Goal: Task Accomplishment & Management: Manage account settings

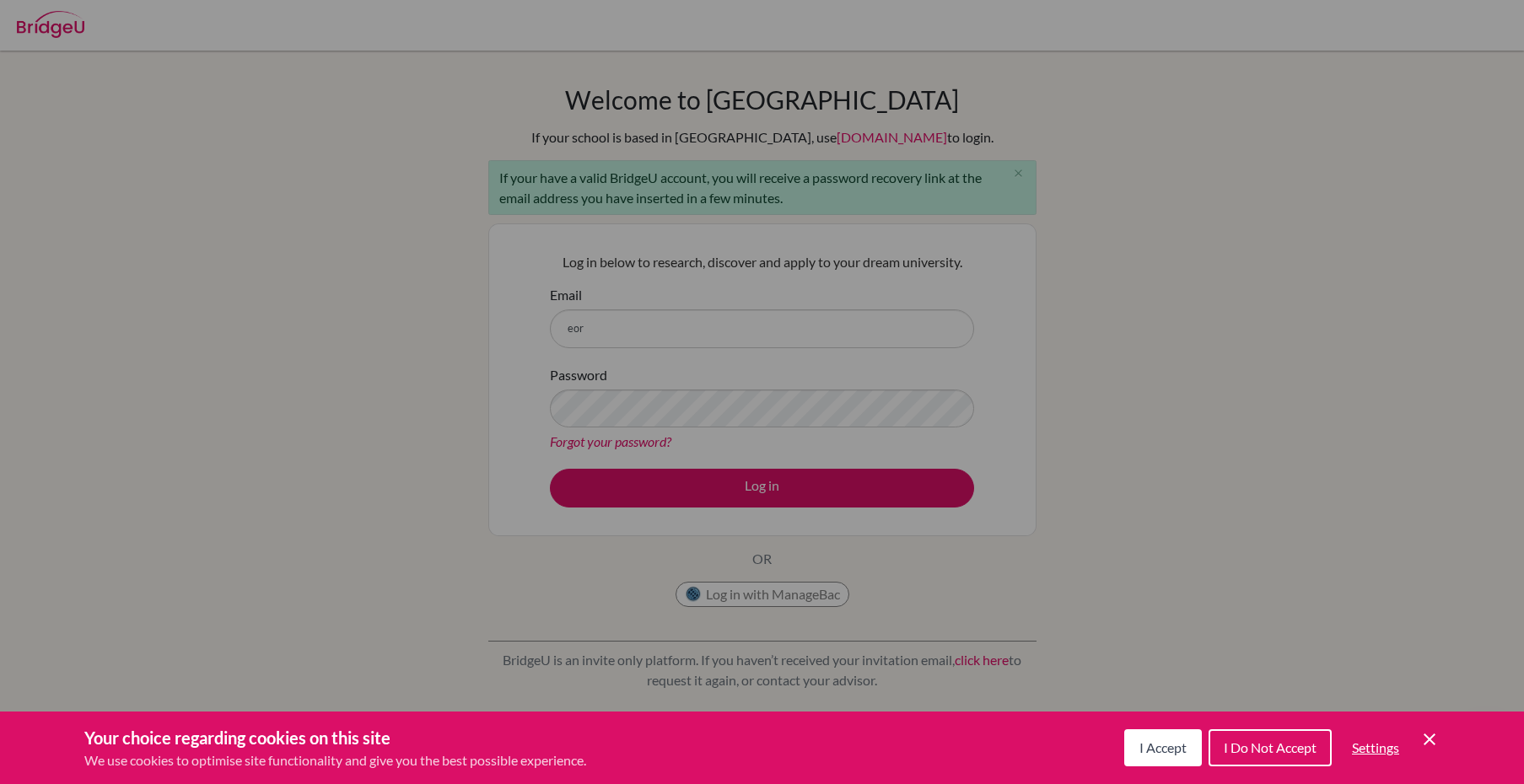
click at [1437, 739] on icon "Cookie Control Close Icon" at bounding box center [1429, 739] width 20 height 20
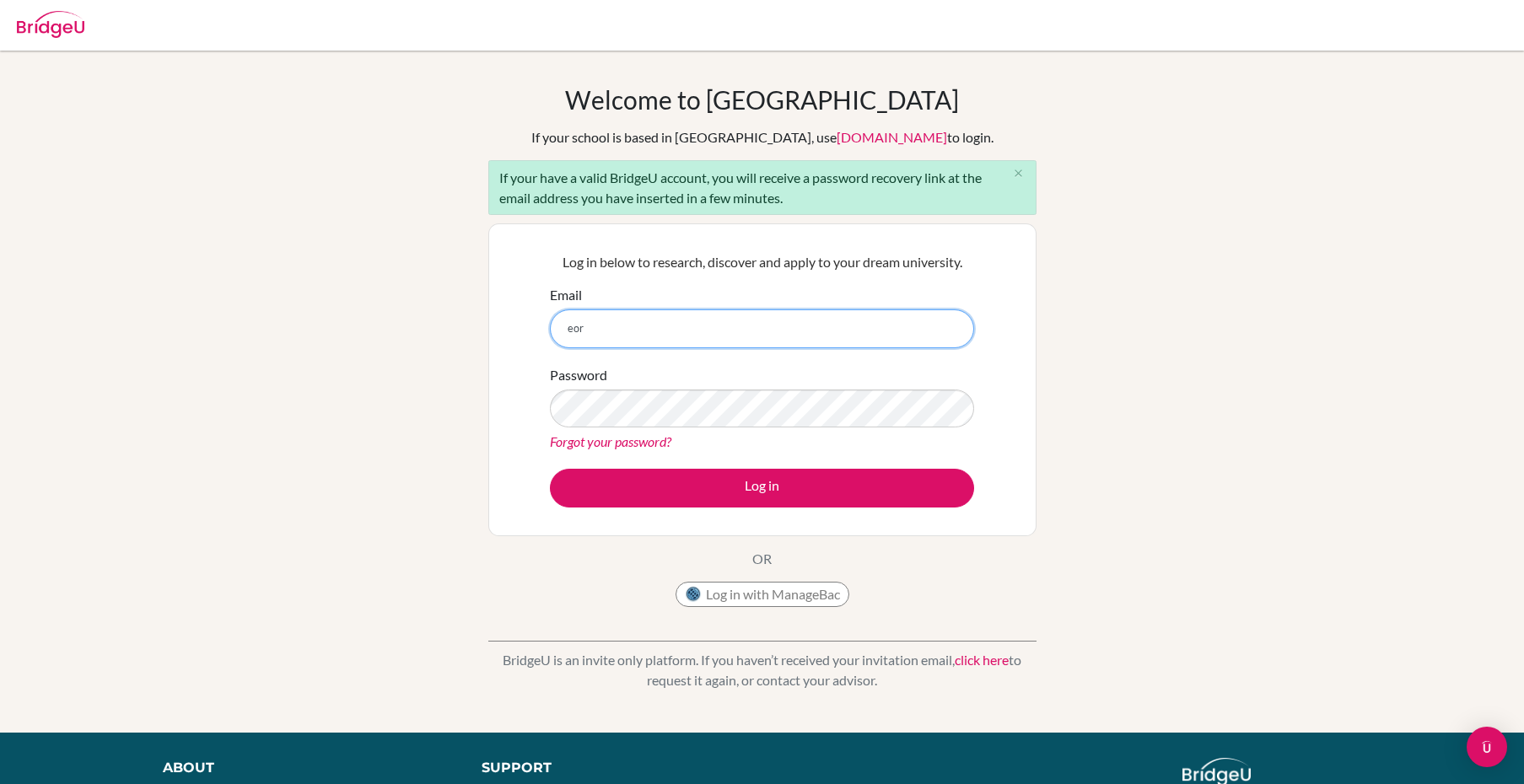
click at [668, 337] on input "eor" at bounding box center [762, 328] width 425 height 39
type input "eorteg19@nca.edu.ni"
click at [660, 437] on link "Forgot your password?" at bounding box center [611, 441] width 121 height 16
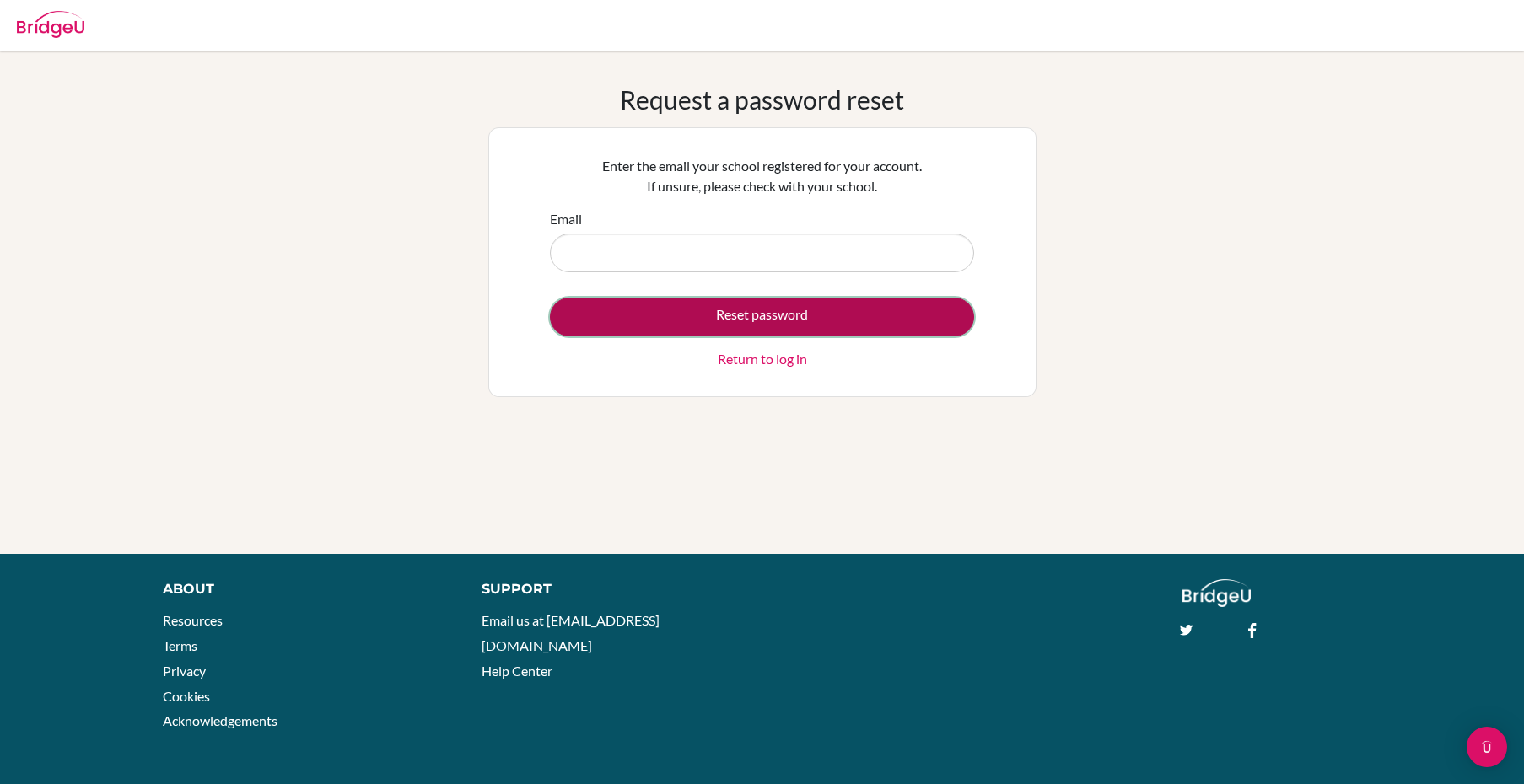
click at [790, 304] on button "Reset password" at bounding box center [762, 317] width 425 height 39
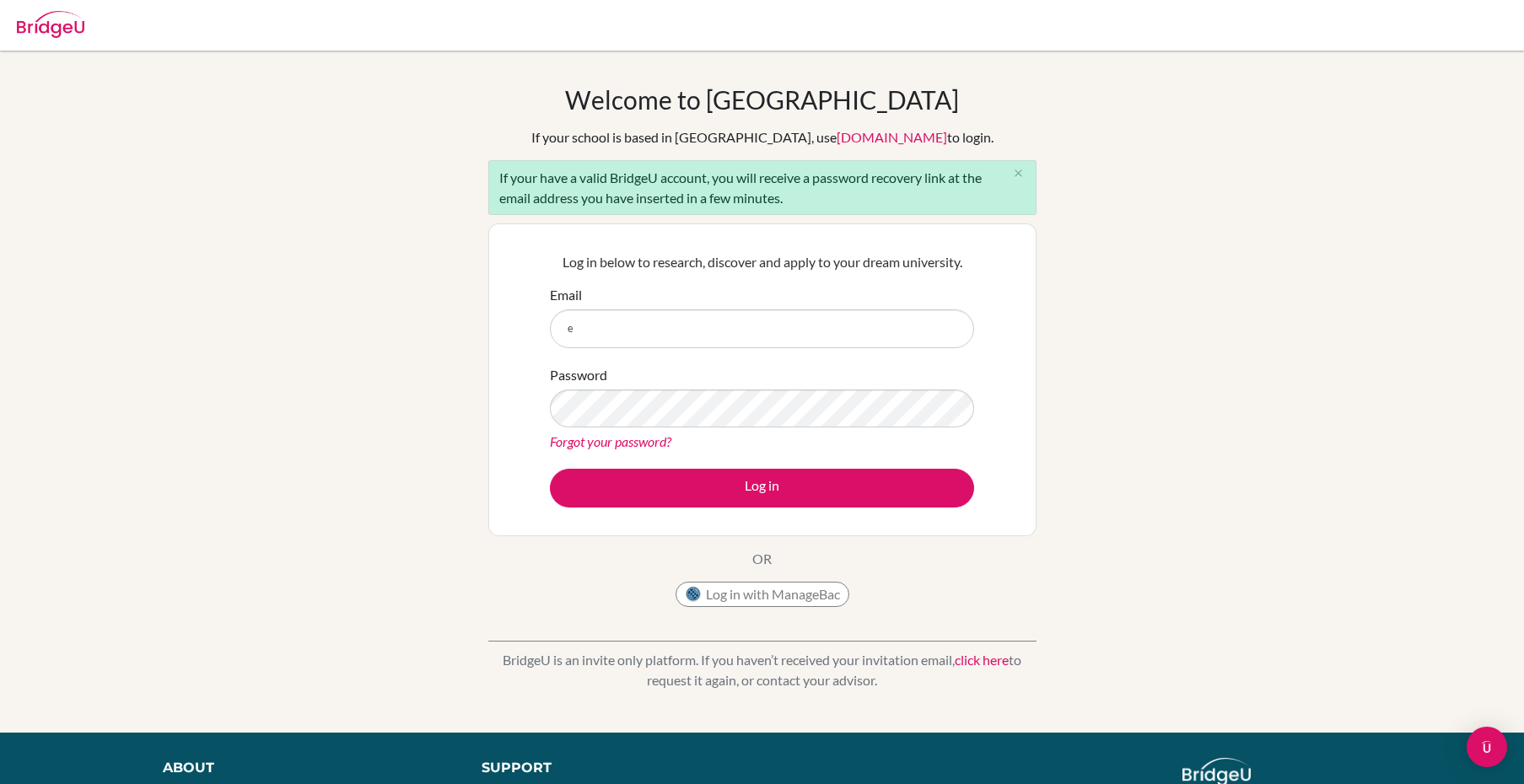
type input "[EMAIL_ADDRESS][DOMAIN_NAME]"
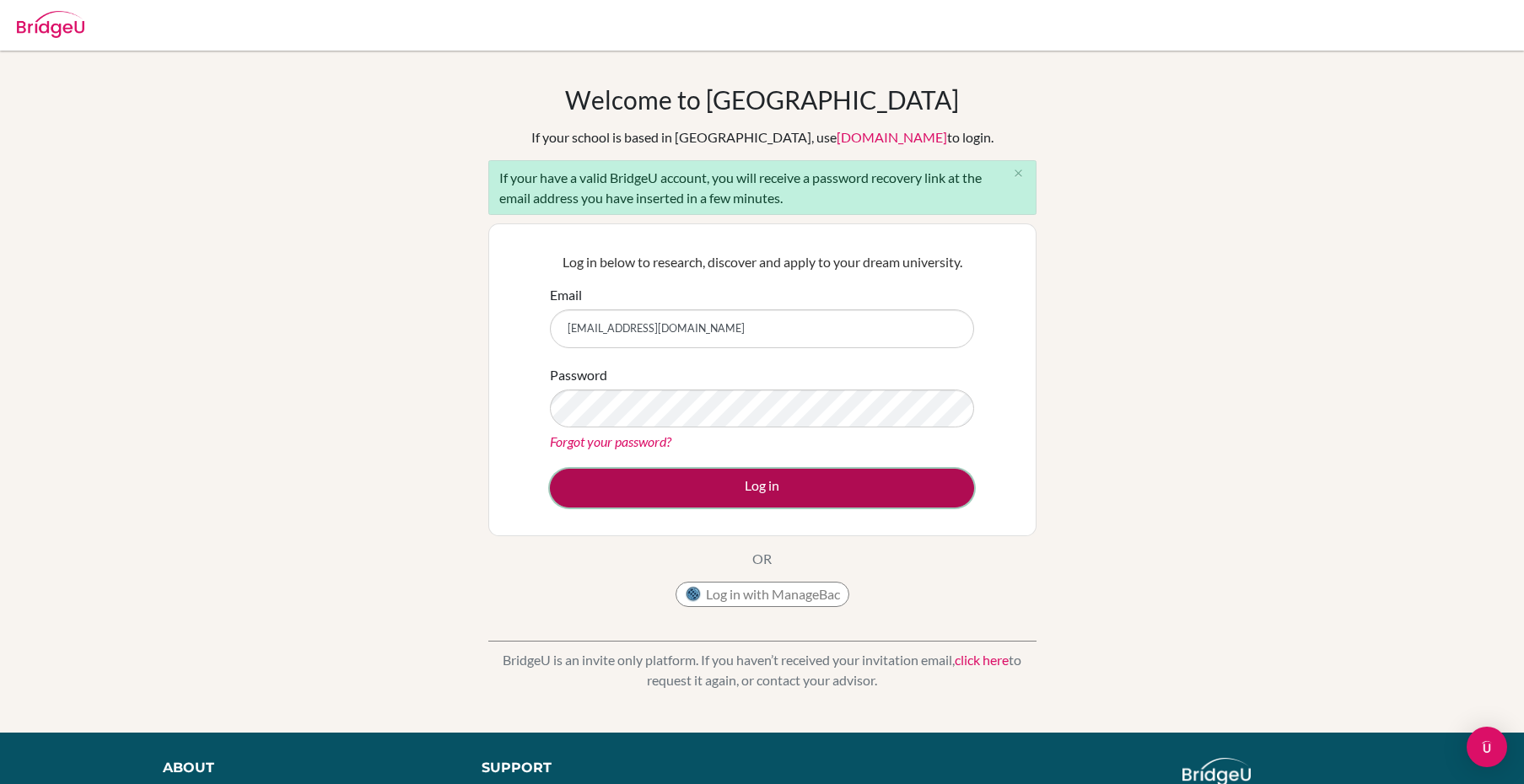
click at [721, 472] on button "Log in" at bounding box center [762, 488] width 425 height 39
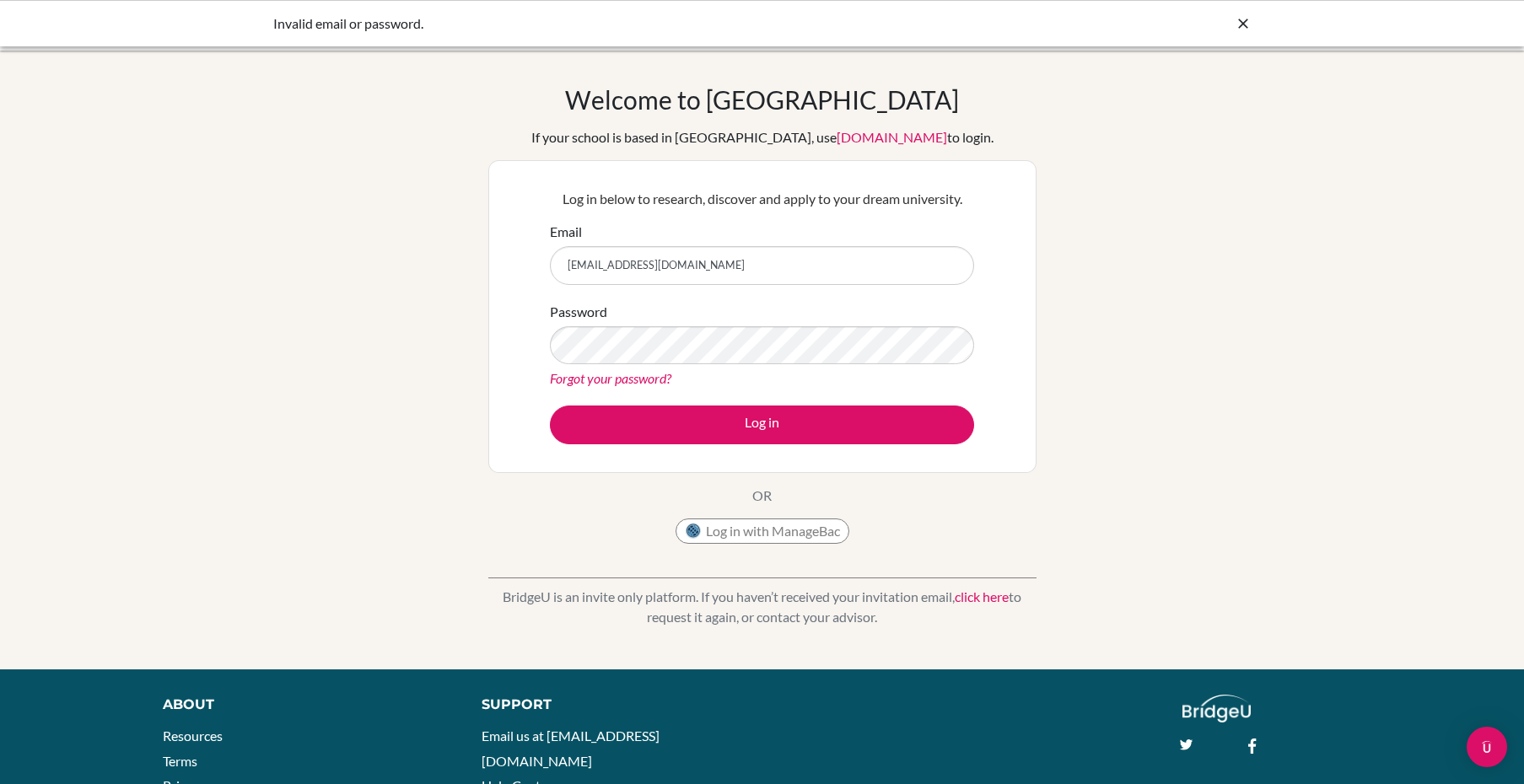
click at [667, 378] on link "Forgot your password?" at bounding box center [611, 378] width 121 height 16
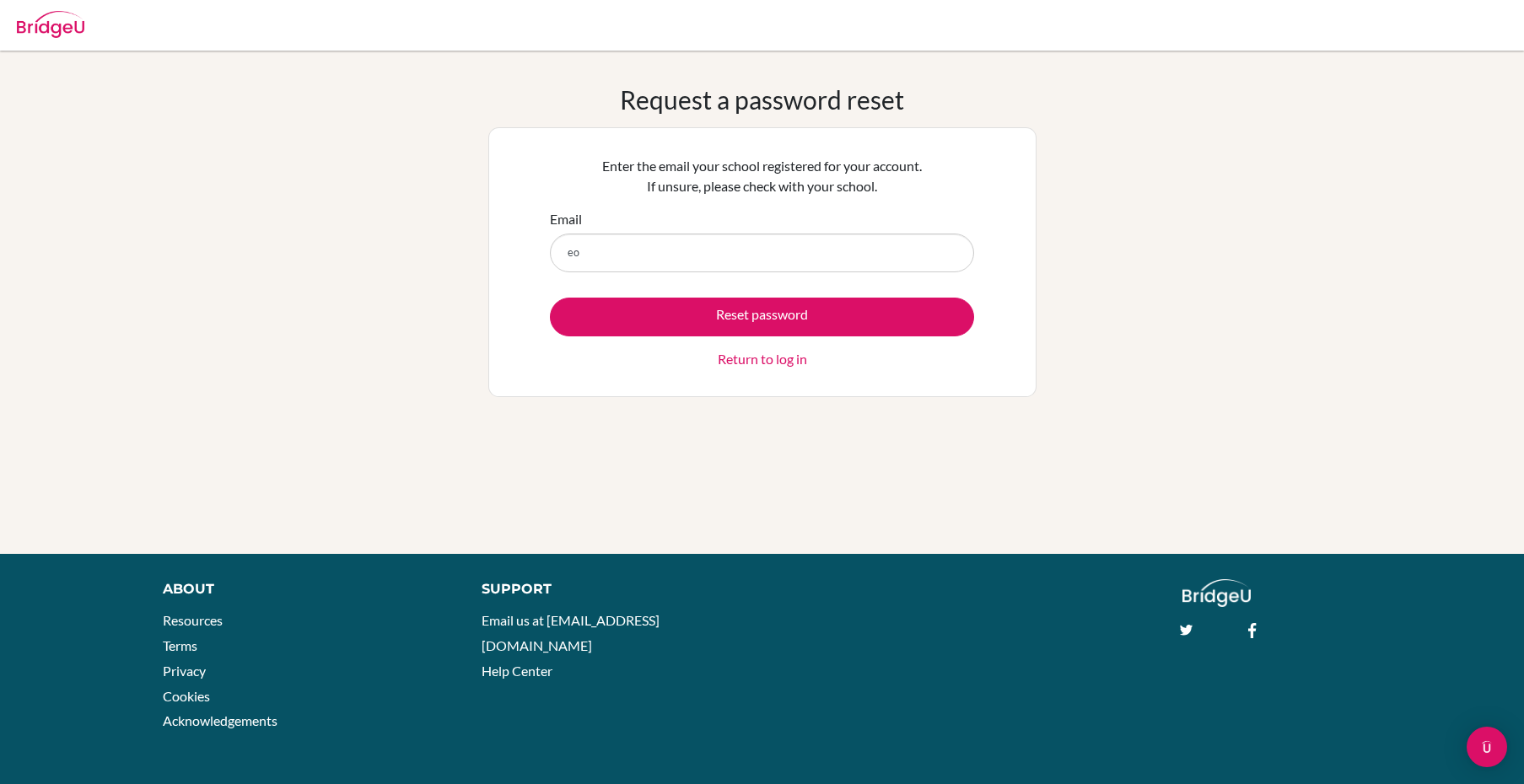
type input "eo"
click at [765, 353] on link "Return to log in" at bounding box center [762, 359] width 89 height 20
